Goal: Book appointment/travel/reservation

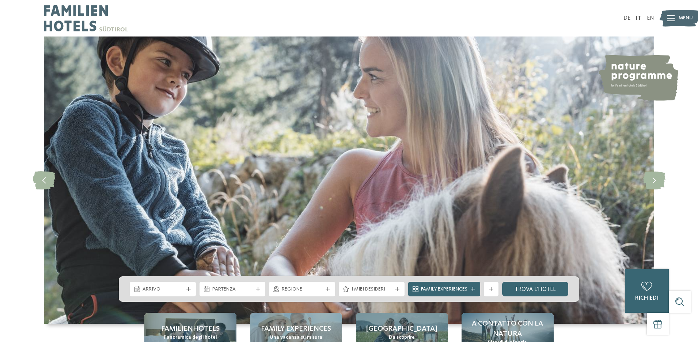
scroll to position [110, 0]
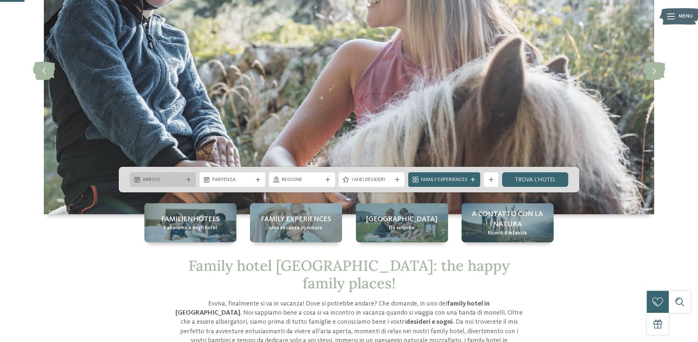
click at [179, 179] on span "Arrivo" at bounding box center [162, 179] width 41 height 7
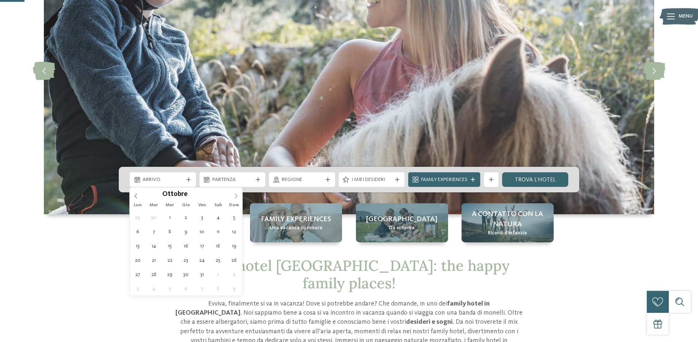
click at [235, 193] on span at bounding box center [236, 194] width 12 height 12
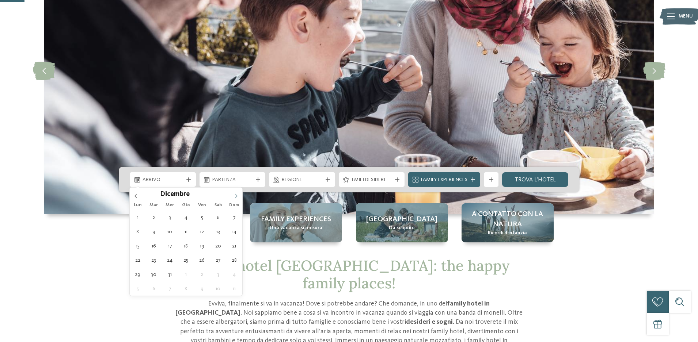
click at [235, 193] on span at bounding box center [236, 194] width 12 height 12
type input "****"
click at [236, 198] on icon at bounding box center [235, 196] width 5 height 5
type div "[DATE]"
type input "****"
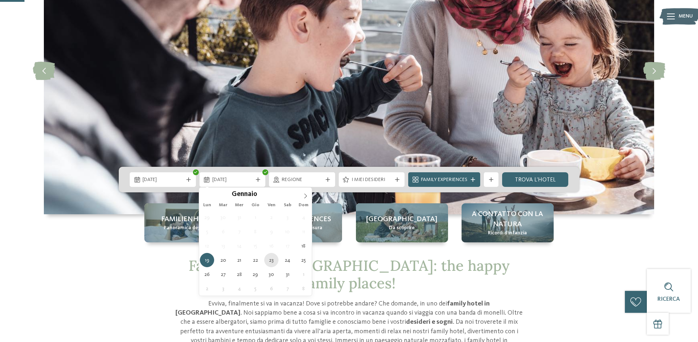
type div "[DATE]"
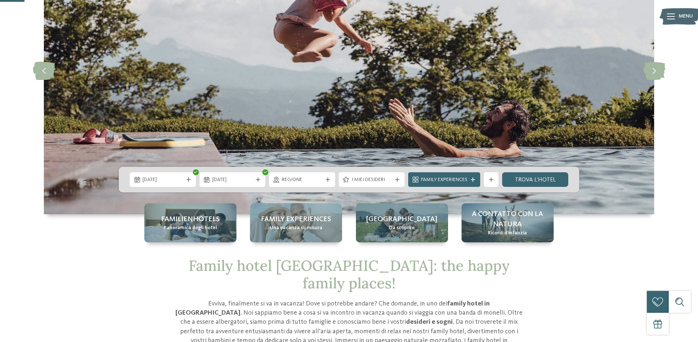
click at [318, 184] on div "Regione" at bounding box center [302, 179] width 66 height 15
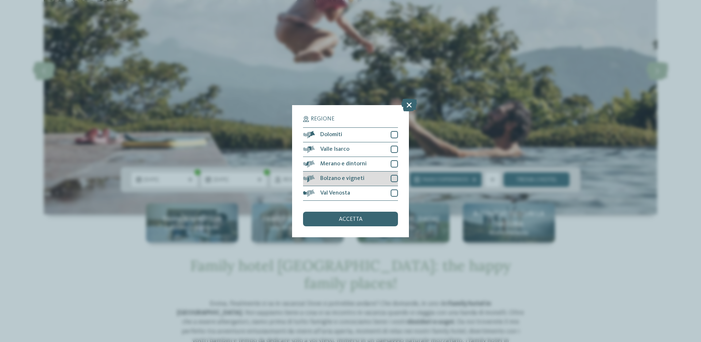
click at [394, 178] on div at bounding box center [394, 178] width 7 height 7
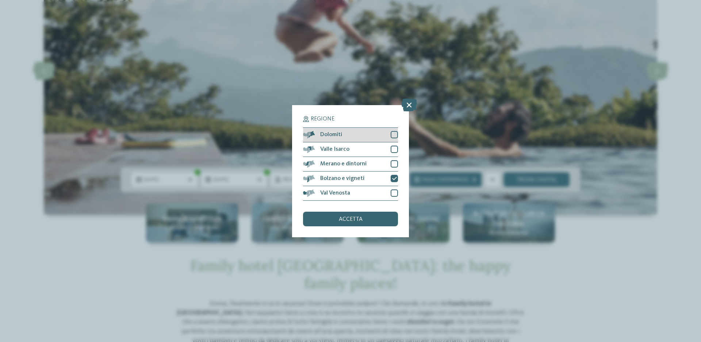
click at [394, 134] on div at bounding box center [394, 134] width 7 height 7
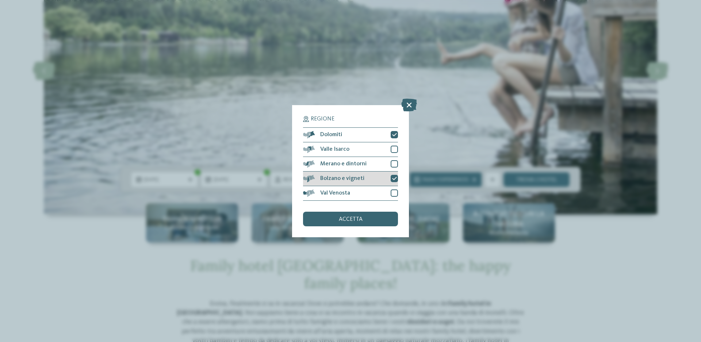
click at [394, 178] on icon at bounding box center [394, 178] width 5 height 4
click at [366, 221] on div "accetta" at bounding box center [350, 219] width 95 height 15
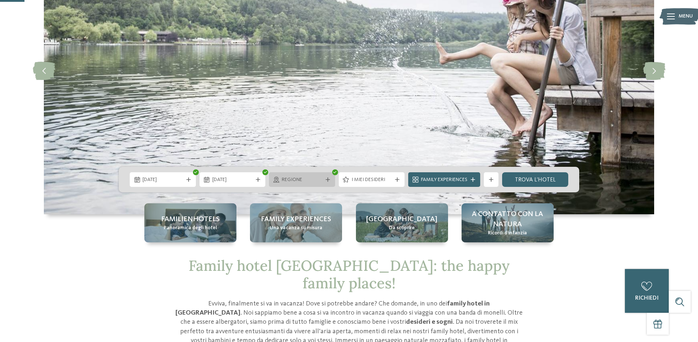
click at [290, 179] on span "Regione" at bounding box center [302, 179] width 41 height 7
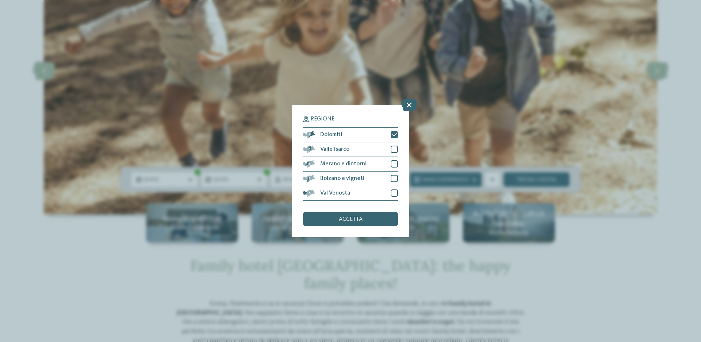
click at [406, 105] on icon at bounding box center [409, 104] width 16 height 13
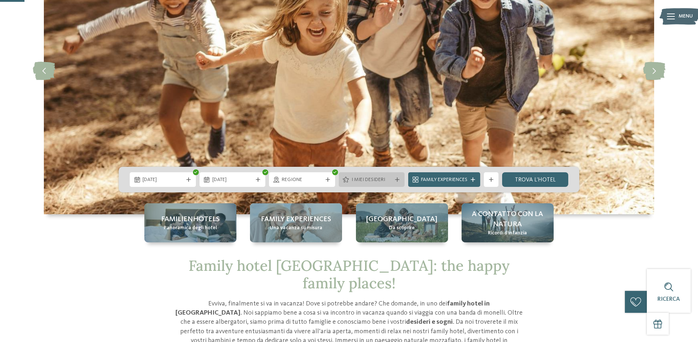
click at [375, 181] on span "I miei desideri" at bounding box center [371, 179] width 41 height 7
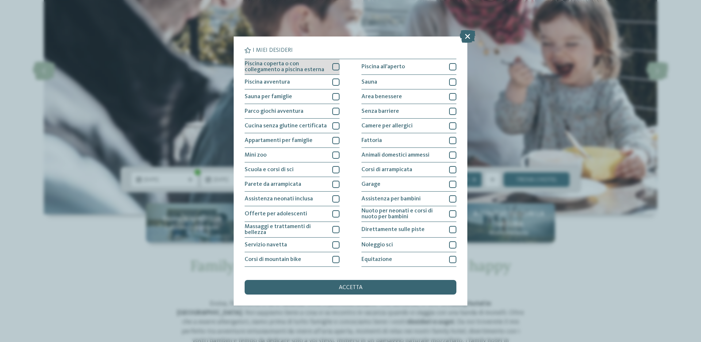
click at [336, 66] on div at bounding box center [335, 66] width 7 height 7
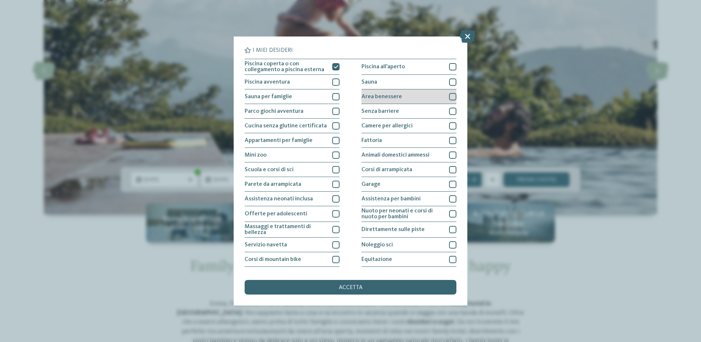
click at [451, 94] on div at bounding box center [452, 96] width 7 height 7
click at [451, 82] on div at bounding box center [452, 82] width 7 height 7
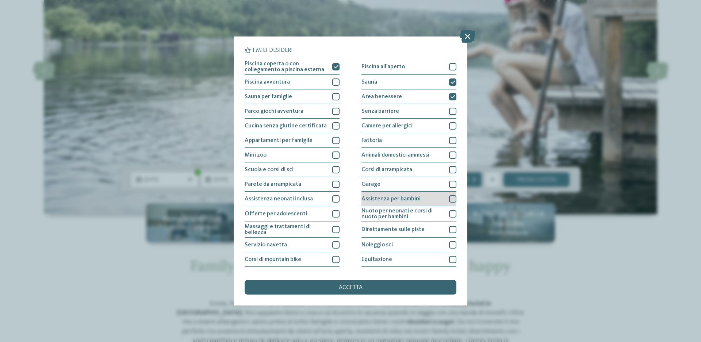
click at [454, 198] on div at bounding box center [452, 198] width 7 height 7
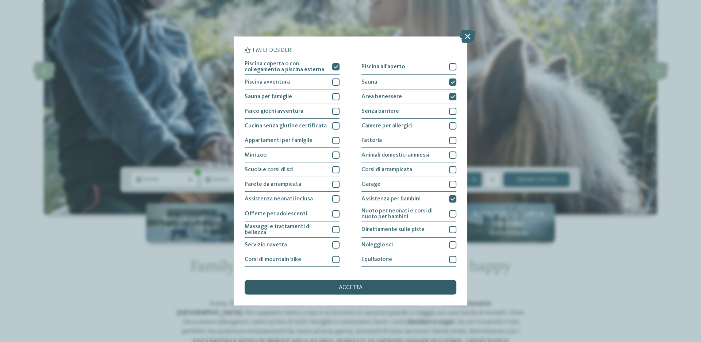
click at [358, 289] on span "accetta" at bounding box center [351, 288] width 24 height 6
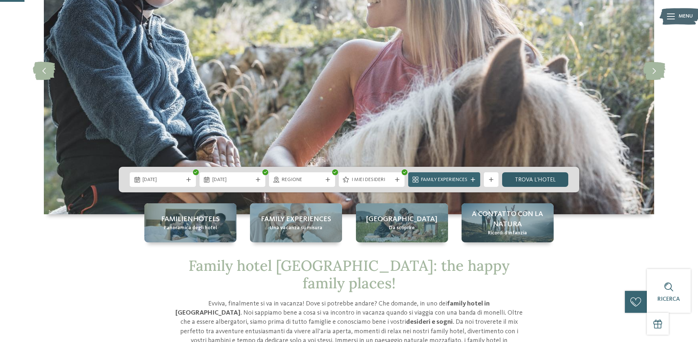
click at [557, 178] on link "trova l’hotel" at bounding box center [535, 179] width 66 height 15
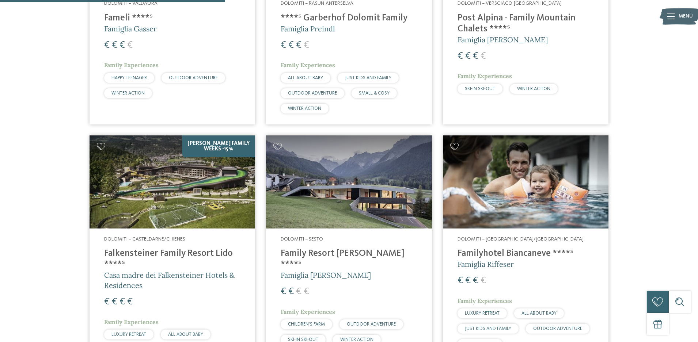
scroll to position [276, 0]
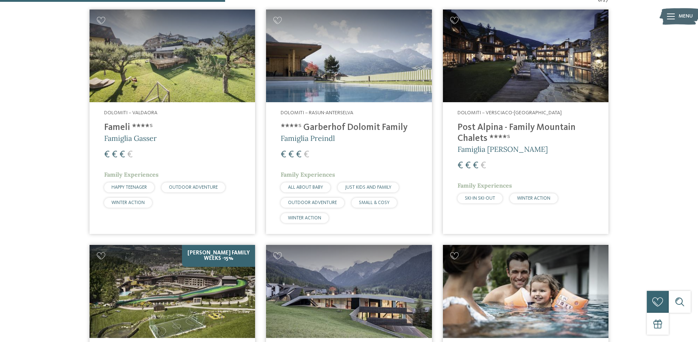
click at [153, 109] on div "Dolomiti – Valdaora Fameli ****ˢ Famiglia Gasser € € € € Family Experiences HAP…" at bounding box center [171, 160] width 165 height 116
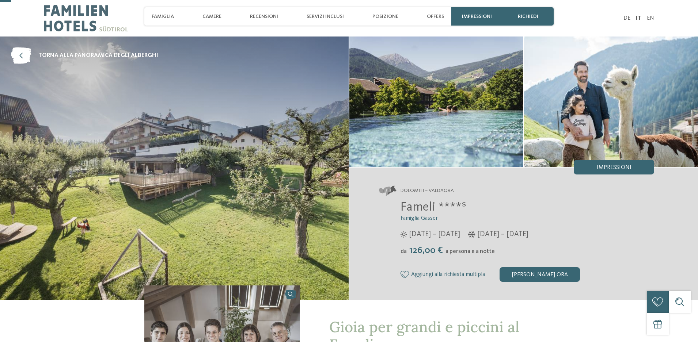
scroll to position [73, 0]
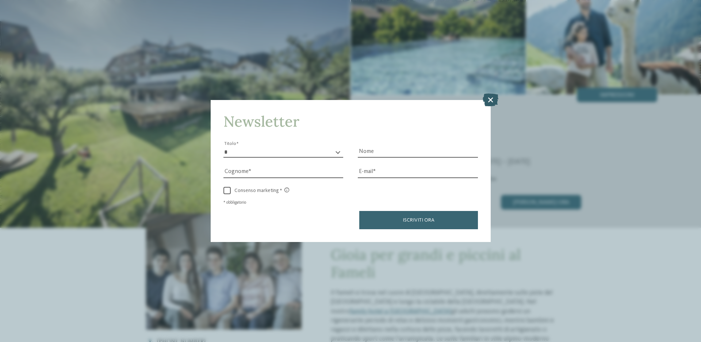
click at [489, 101] on icon at bounding box center [491, 99] width 16 height 13
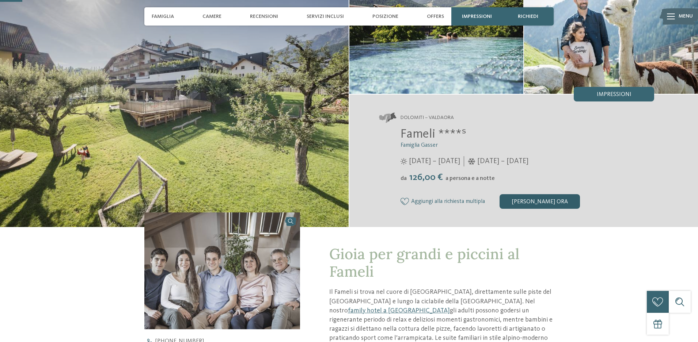
click at [527, 200] on div "[PERSON_NAME] ora" at bounding box center [539, 201] width 80 height 15
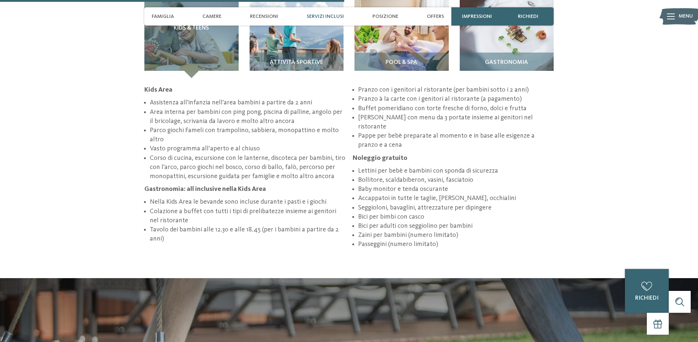
scroll to position [987, 0]
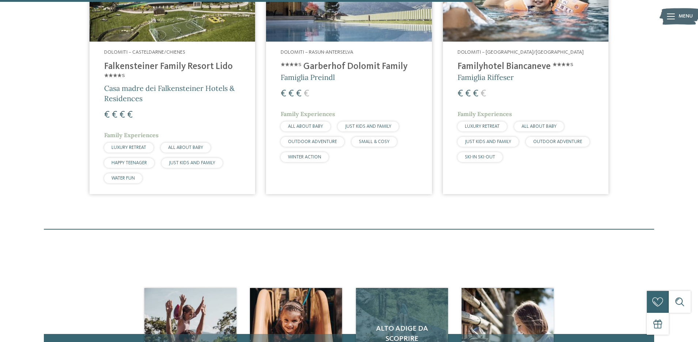
scroll to position [750, 0]
